Goal: Task Accomplishment & Management: Complete application form

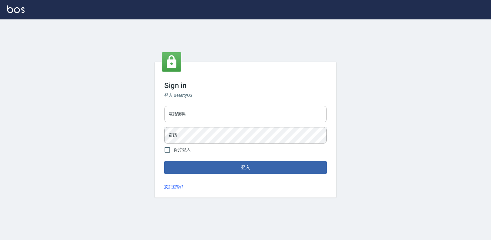
click at [196, 114] on input "電話號碼" at bounding box center [245, 114] width 163 height 16
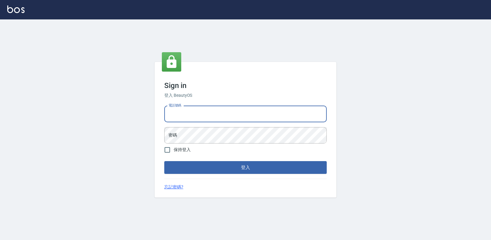
type input "0223702988"
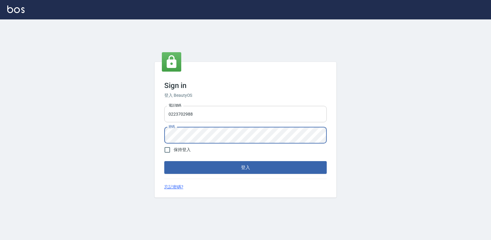
click at [164, 161] on button "登入" at bounding box center [245, 167] width 163 height 13
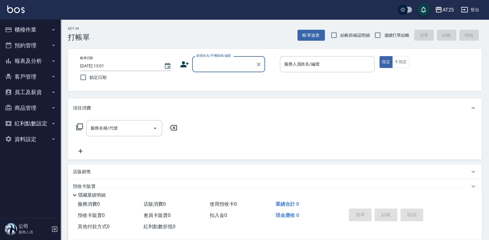
click at [16, 30] on button "櫃檯作業" at bounding box center [30, 30] width 56 height 16
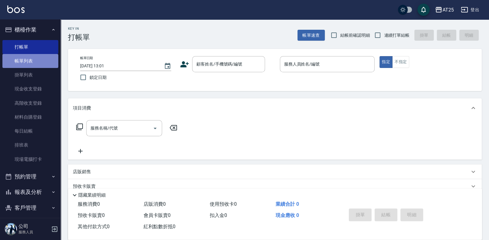
click at [38, 60] on link "帳單列表" at bounding box center [30, 61] width 56 height 14
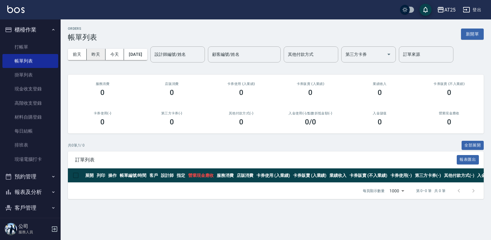
click at [98, 56] on button "昨天" at bounding box center [96, 54] width 19 height 11
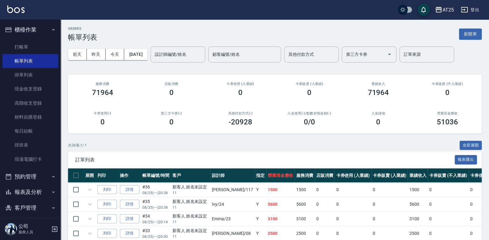
click at [174, 53] on div "設計師編號/姓名 設計師編號/姓名" at bounding box center [177, 54] width 55 height 16
type input "2"
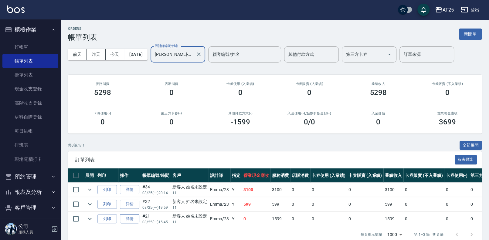
type input "Emma-23"
click at [127, 220] on link "詳情" at bounding box center [129, 218] width 19 height 9
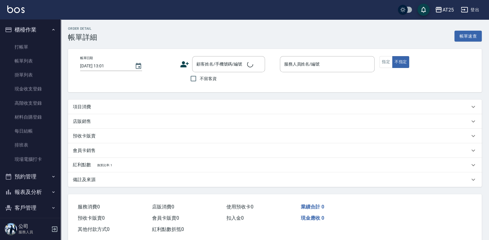
type input "2025/08/25 15:45"
type input "Emma-23"
type input "0"
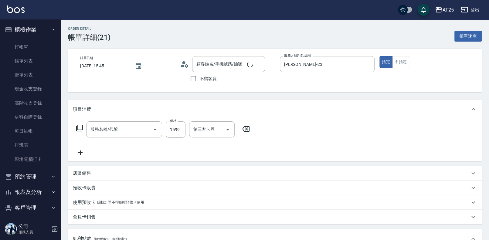
type input "新客人 姓名未設定/11/null"
type input "染髮(501)"
click at [396, 63] on button "不指定" at bounding box center [400, 62] width 17 height 12
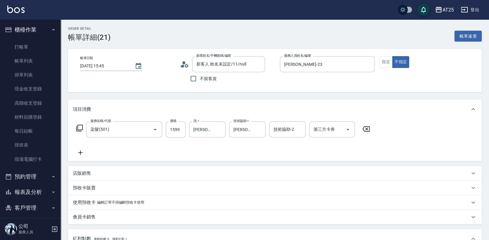
scroll to position [190, 0]
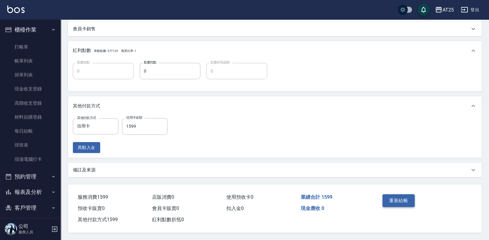
click at [404, 202] on button "重新結帳" at bounding box center [398, 200] width 32 height 13
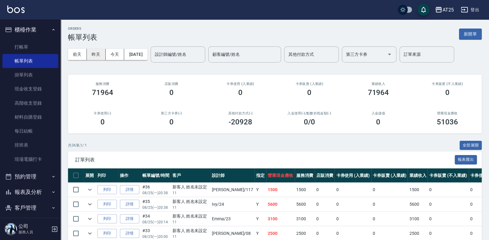
click at [96, 54] on button "昨天" at bounding box center [96, 54] width 19 height 11
click at [93, 55] on button "昨天" at bounding box center [96, 54] width 19 height 11
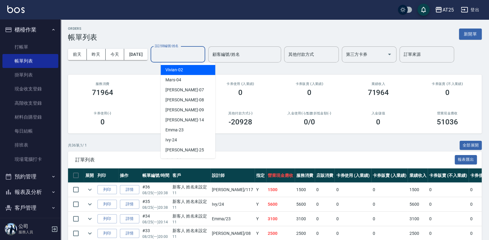
click at [173, 49] on div "設計師編號/姓名 設計師編號/姓名" at bounding box center [177, 54] width 55 height 16
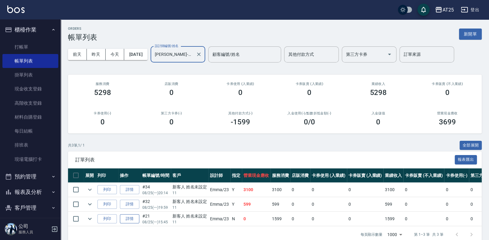
type input "Emma-23"
click at [130, 218] on link "詳情" at bounding box center [129, 218] width 19 height 9
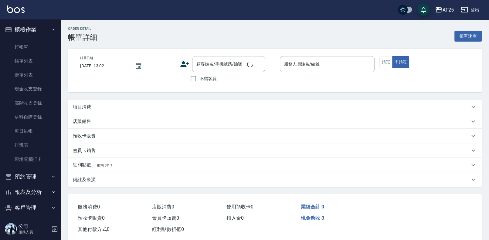
type input "2025/08/25 15:45"
type input "Emma-23"
type input "0"
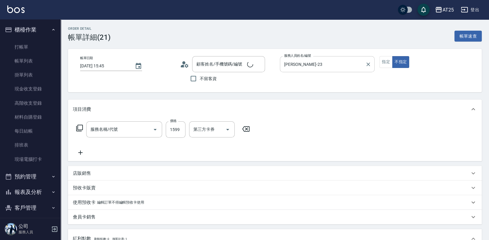
type input "新客人 姓名未設定/11/null"
type input "染髮(501)"
click at [380, 61] on button "指定" at bounding box center [385, 62] width 13 height 12
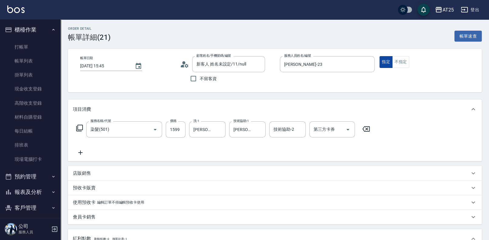
click at [382, 61] on button "指定" at bounding box center [385, 62] width 13 height 12
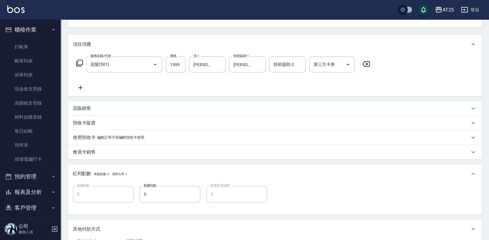
scroll to position [190, 0]
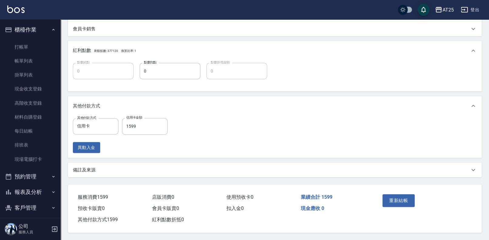
click at [409, 192] on div "重新結帳" at bounding box center [401, 205] width 43 height 26
click at [408, 194] on button "重新結帳" at bounding box center [398, 200] width 32 height 13
click at [408, 197] on div "重新結帳" at bounding box center [401, 205] width 43 height 26
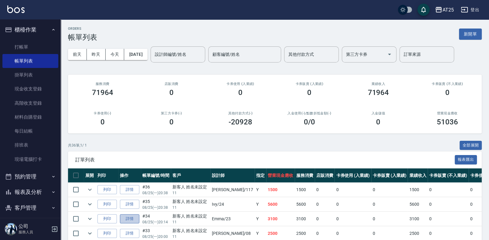
click at [125, 221] on link "詳情" at bounding box center [129, 218] width 19 height 9
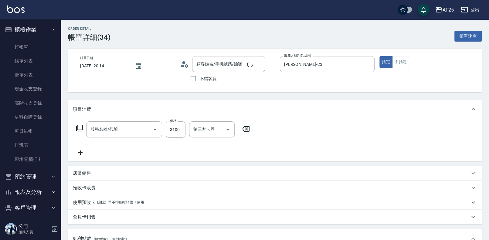
type input "2025/08/25 20:14"
type input "Emma-23"
type input "310"
type input "新客人 姓名未設定/11/null"
type input "染髮(501)"
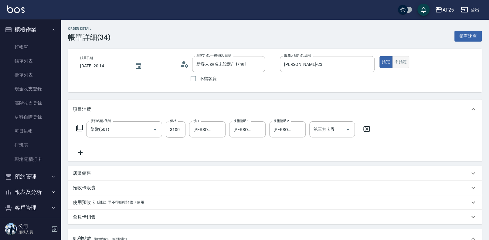
click at [400, 60] on button "不指定" at bounding box center [400, 62] width 17 height 12
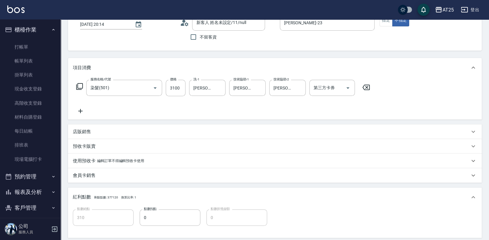
scroll to position [138, 0]
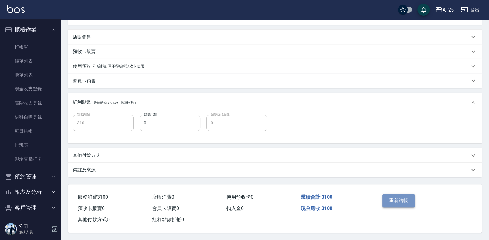
click at [404, 198] on button "重新結帳" at bounding box center [398, 200] width 32 height 13
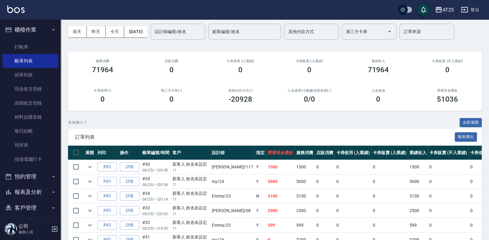
scroll to position [34, 0]
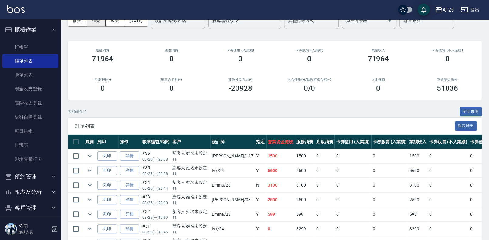
click at [99, 20] on button "昨天" at bounding box center [96, 20] width 19 height 11
click at [186, 26] on input "設計師編號/姓名" at bounding box center [177, 20] width 49 height 11
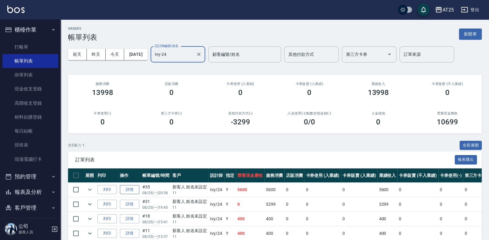
type input "Ivy-24"
click at [135, 190] on link "詳情" at bounding box center [129, 189] width 19 height 9
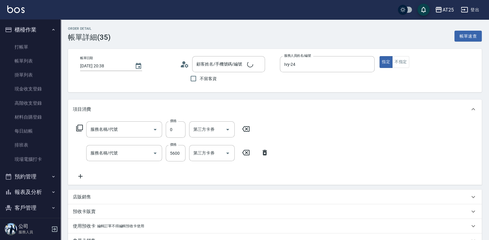
type input "2025/08/25 20:38"
type input "Ivy-24"
type input "560"
type input "自備護髮(1000上)(601)"
type input "染髮(501)"
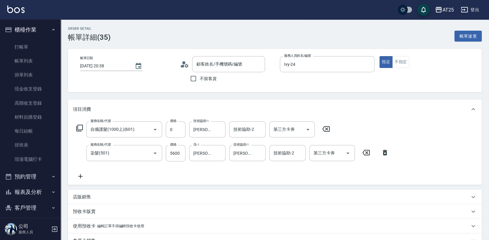
type input "新客人 姓名未設定/11/null"
click at [396, 60] on button "不指定" at bounding box center [400, 62] width 17 height 12
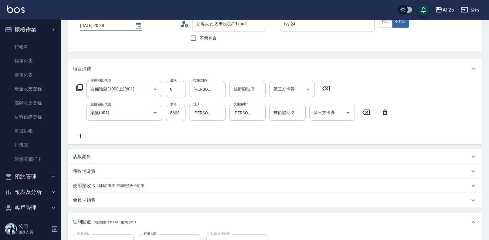
scroll to position [161, 0]
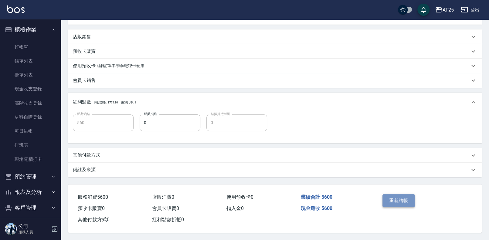
click at [406, 200] on button "重新結帳" at bounding box center [398, 200] width 32 height 13
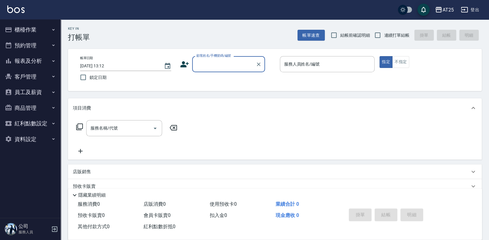
click at [384, 34] on span "連續打單結帳" at bounding box center [396, 35] width 25 height 6
click at [384, 34] on input "連續打單結帳" at bounding box center [377, 35] width 13 height 13
checkbox input "true"
click at [323, 63] on input "服務人員姓名/編號" at bounding box center [327, 64] width 90 height 11
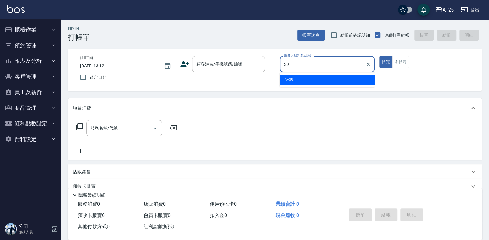
type input "N-39"
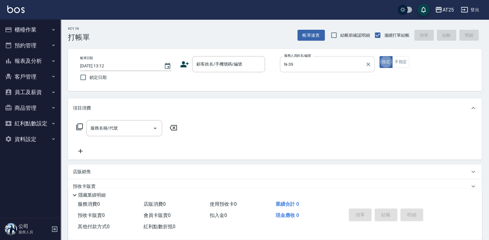
type button "true"
click at [245, 65] on input "顧客姓名/手機號碼/編號" at bounding box center [224, 64] width 58 height 11
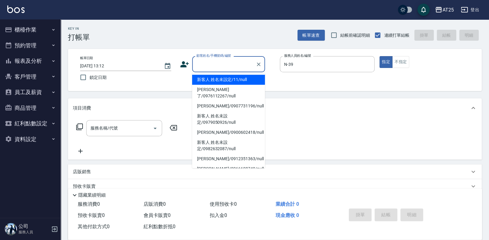
click at [202, 76] on li "新客人 姓名未設定/11/null" at bounding box center [228, 80] width 73 height 10
type input "新客人 姓名未設定/11/null"
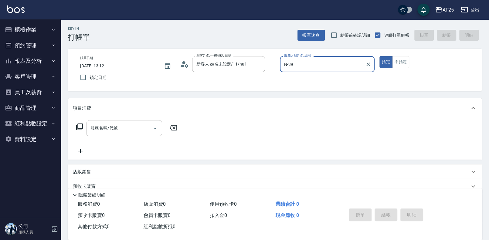
click at [120, 124] on input "服務名稱/代號" at bounding box center [119, 128] width 61 height 11
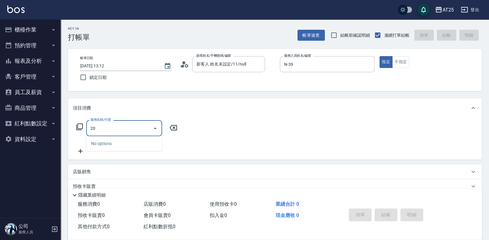
type input "201"
click at [113, 146] on span "洗髮 - 300" at bounding box center [124, 144] width 76 height 10
type input "30"
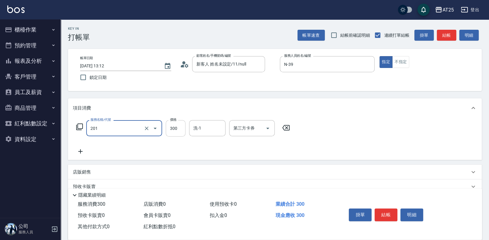
click at [168, 133] on input "300" at bounding box center [176, 128] width 20 height 16
type input "洗髮(201)"
type input "0"
type input "40"
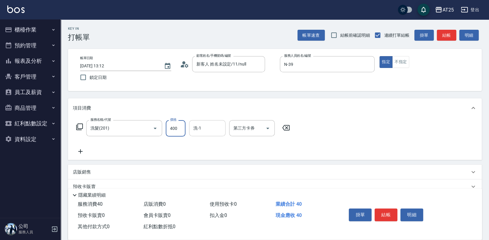
type input "400"
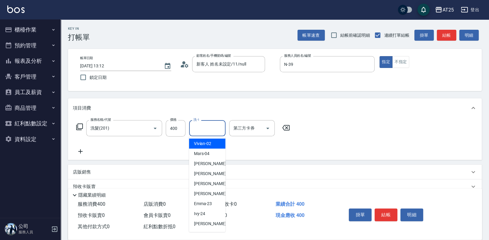
click at [207, 129] on input "洗-1" at bounding box center [207, 128] width 31 height 11
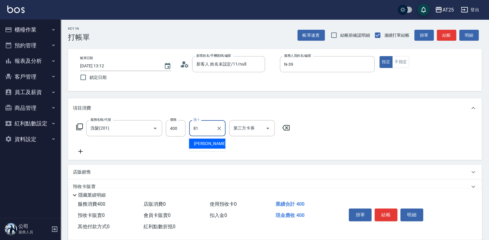
click at [204, 140] on div "[PERSON_NAME] -81" at bounding box center [207, 144] width 36 height 10
type input "[PERSON_NAME]-81"
click at [390, 210] on button "結帳" at bounding box center [385, 214] width 23 height 13
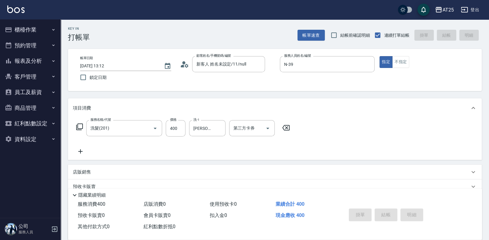
type input "[DATE] 13:13"
type input "0"
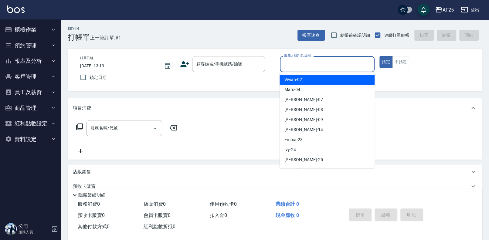
click at [303, 64] on input "服務人員姓名/編號" at bounding box center [327, 64] width 90 height 11
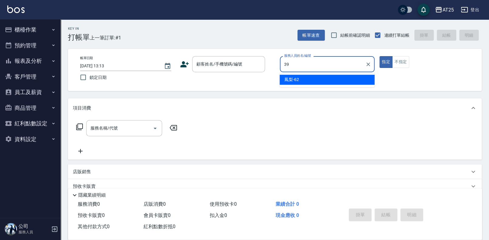
type input "N-39"
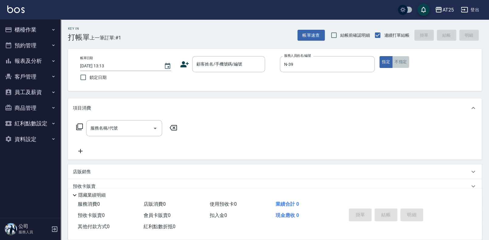
click at [396, 66] on button "不指定" at bounding box center [400, 62] width 17 height 12
click at [226, 55] on div "帳單日期 [DATE] 13:13 鎖定日期 顧客姓名/手機號碼/編號 顧客姓名/手機號碼/編號 服務人員姓名/編號 N-39 服務人員姓名/編號 指定 不指定" at bounding box center [275, 70] width 414 height 42
click at [225, 63] on input "顧客姓名/手機號碼/編號" at bounding box center [224, 64] width 58 height 11
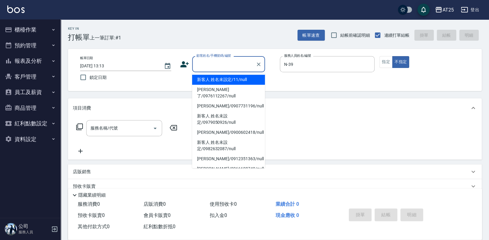
click at [211, 79] on li "新客人 姓名未設定/11/null" at bounding box center [228, 80] width 73 height 10
type input "新客人 姓名未設定/11/null"
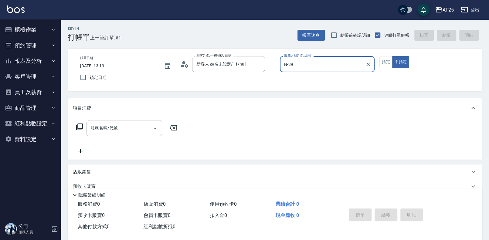
click at [107, 127] on div "服務名稱/代號 服務名稱/代號" at bounding box center [124, 128] width 76 height 16
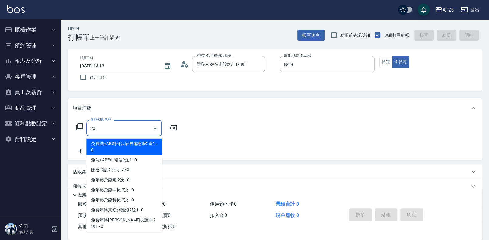
type input "201"
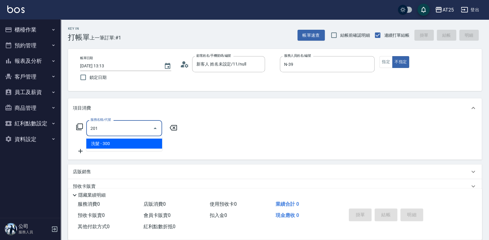
click at [103, 138] on ul "洗髮 - 300" at bounding box center [124, 143] width 76 height 15
click at [100, 143] on span "洗髮 - 300" at bounding box center [124, 144] width 76 height 10
type input "30"
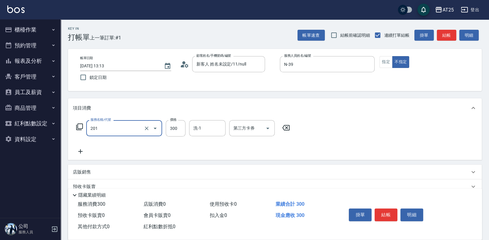
click at [81, 152] on icon at bounding box center [80, 151] width 15 height 7
type input "洗髮(201)"
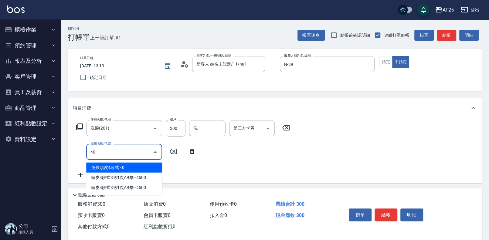
type input "401"
type input "60"
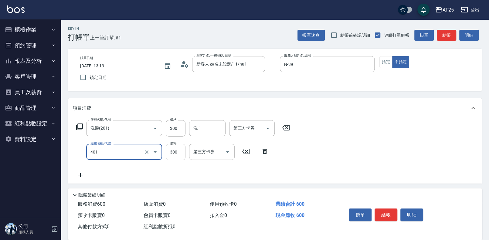
type input "剪髮(401)"
click at [171, 154] on input "300" at bounding box center [176, 152] width 20 height 16
type input "30"
type input "29"
type input "50"
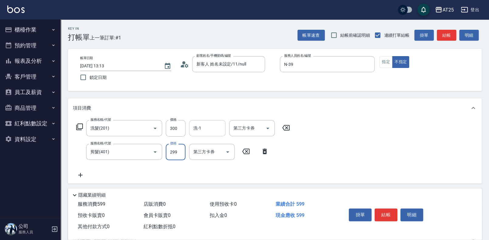
type input "299"
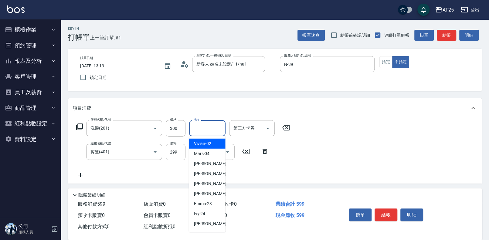
click at [215, 128] on input "洗-1" at bounding box center [207, 128] width 31 height 11
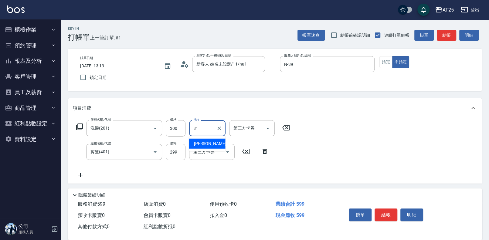
click at [216, 150] on ul "[PERSON_NAME] -81" at bounding box center [207, 143] width 36 height 15
click at [215, 145] on div "[PERSON_NAME] -81" at bounding box center [207, 144] width 36 height 10
type input "[PERSON_NAME]-81"
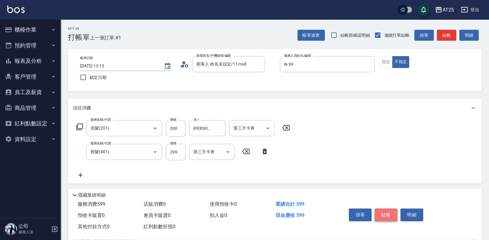
click at [385, 213] on button "結帳" at bounding box center [385, 214] width 23 height 13
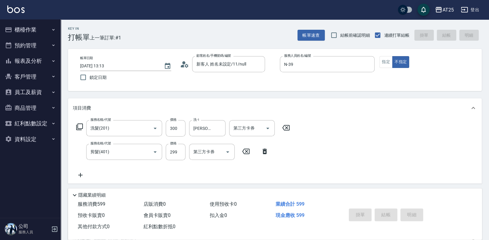
type input "[DATE] 13:43"
type input "0"
